Goal: Check status

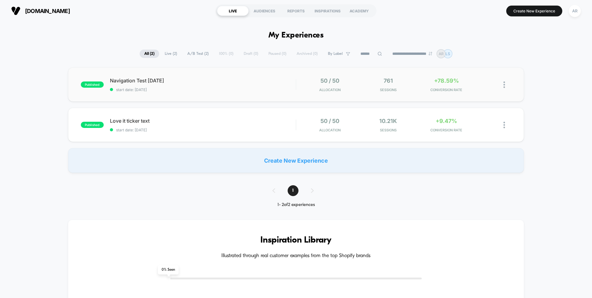
click at [95, 83] on span "published" at bounding box center [92, 84] width 23 height 6
